Goal: Task Accomplishment & Management: Manage account settings

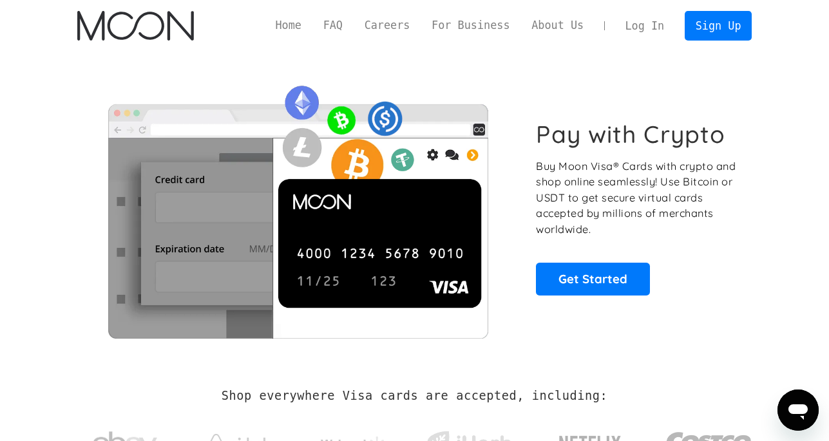
click at [641, 24] on link "Log In" at bounding box center [645, 26] width 61 height 28
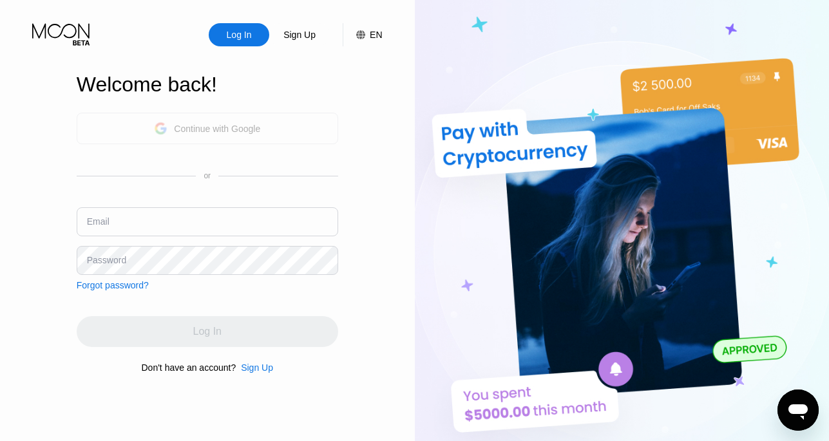
click at [193, 120] on div "Continue with Google" at bounding box center [207, 129] width 106 height 20
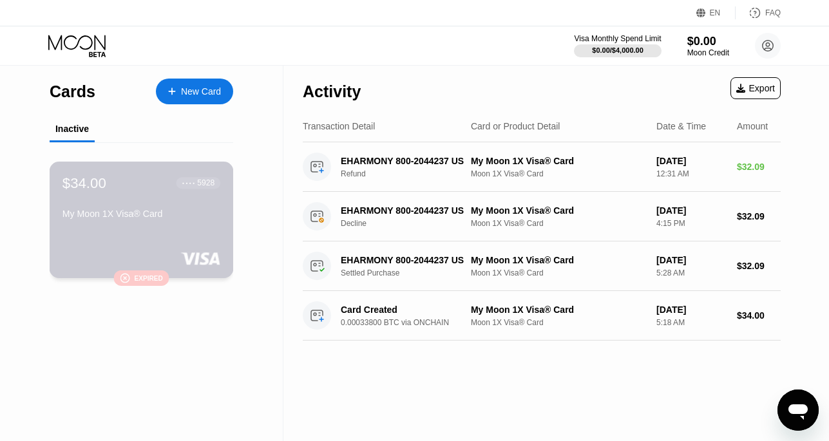
click at [137, 274] on div " Expired" at bounding box center [141, 278] width 56 height 15
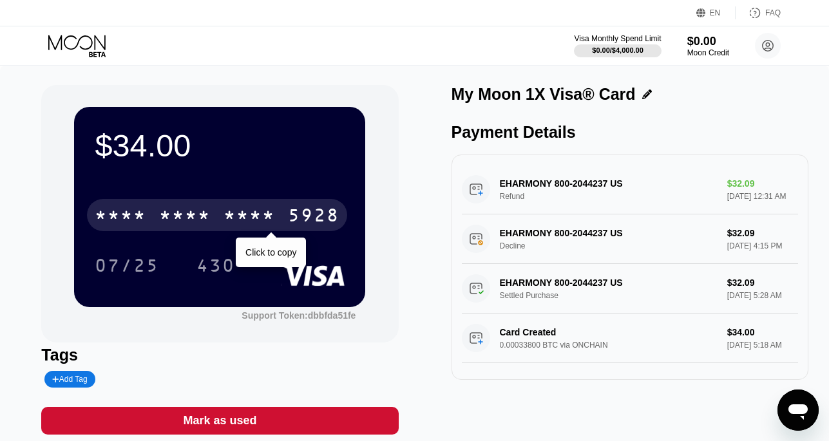
click at [248, 222] on div "* * * *" at bounding box center [250, 217] width 52 height 21
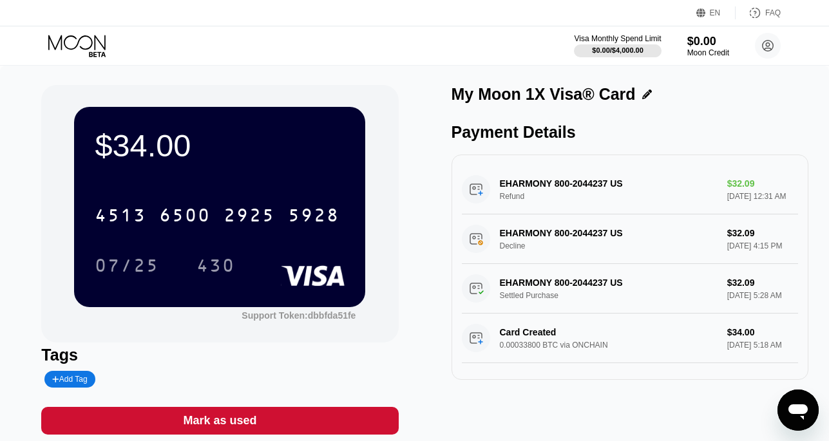
click at [639, 186] on div "EHARMONY 800-2044237 US Refund $32.09 Jul 01, 2025 12:31 AM" at bounding box center [630, 190] width 336 height 50
click at [299, 152] on div "$34.00" at bounding box center [220, 146] width 250 height 36
click at [622, 48] on div "$0.00 / $4,000.00" at bounding box center [617, 50] width 52 height 8
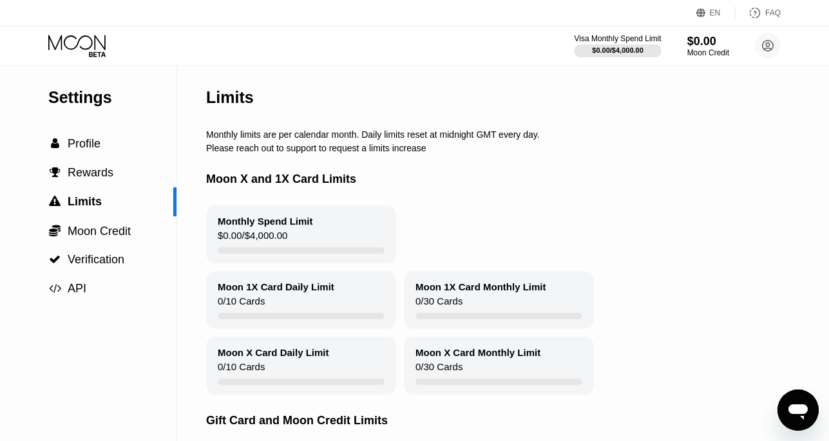
click at [323, 294] on div "Moon 1X Card Daily Limit 0 / 10 Cards" at bounding box center [301, 300] width 190 height 58
click at [86, 41] on icon at bounding box center [78, 46] width 60 height 23
